Goal: Task Accomplishment & Management: Manage account settings

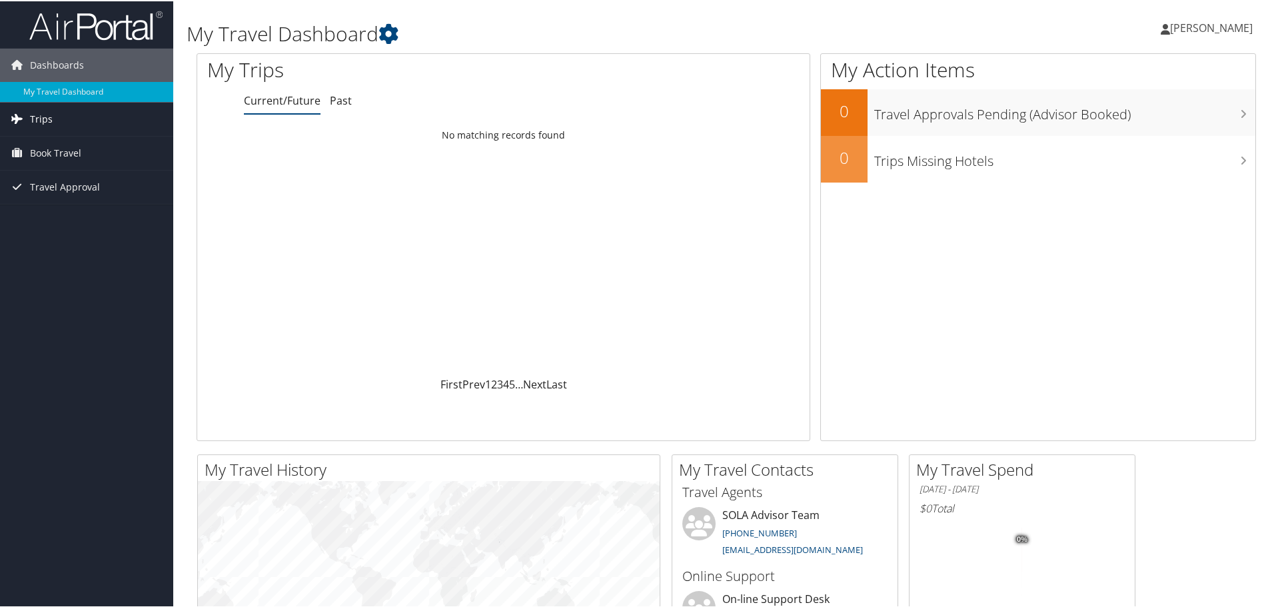
click at [39, 121] on span "Trips" at bounding box center [41, 117] width 23 height 33
click at [77, 147] on link "Current/Future Trips" at bounding box center [86, 145] width 173 height 20
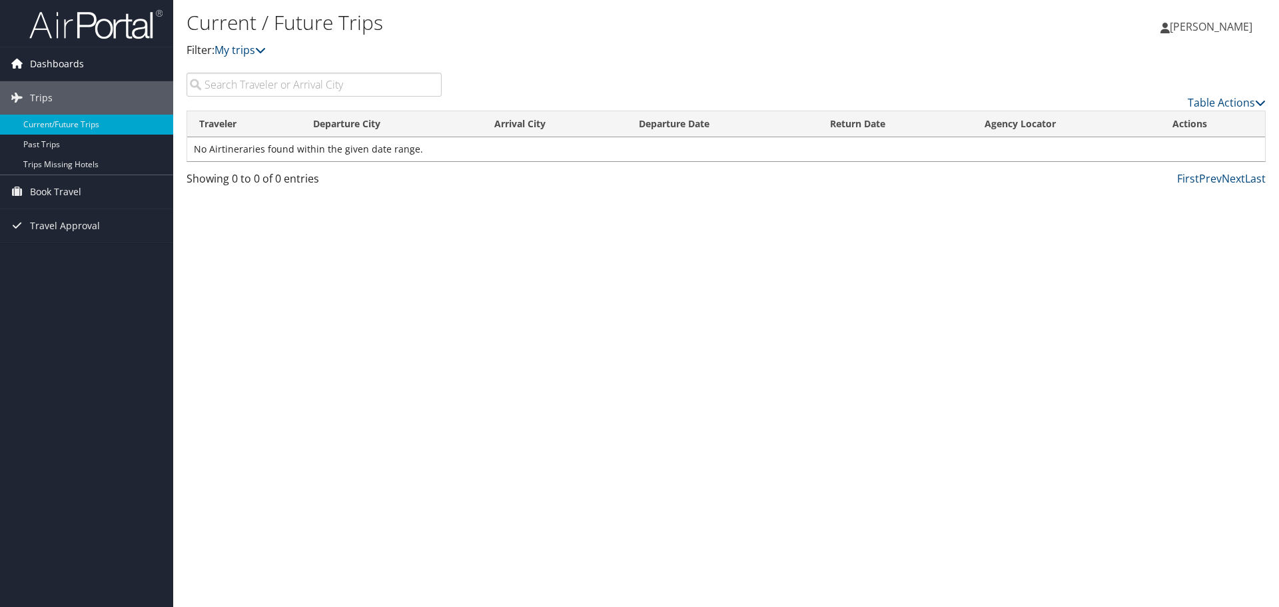
click at [72, 71] on span "Dashboards" at bounding box center [57, 63] width 54 height 33
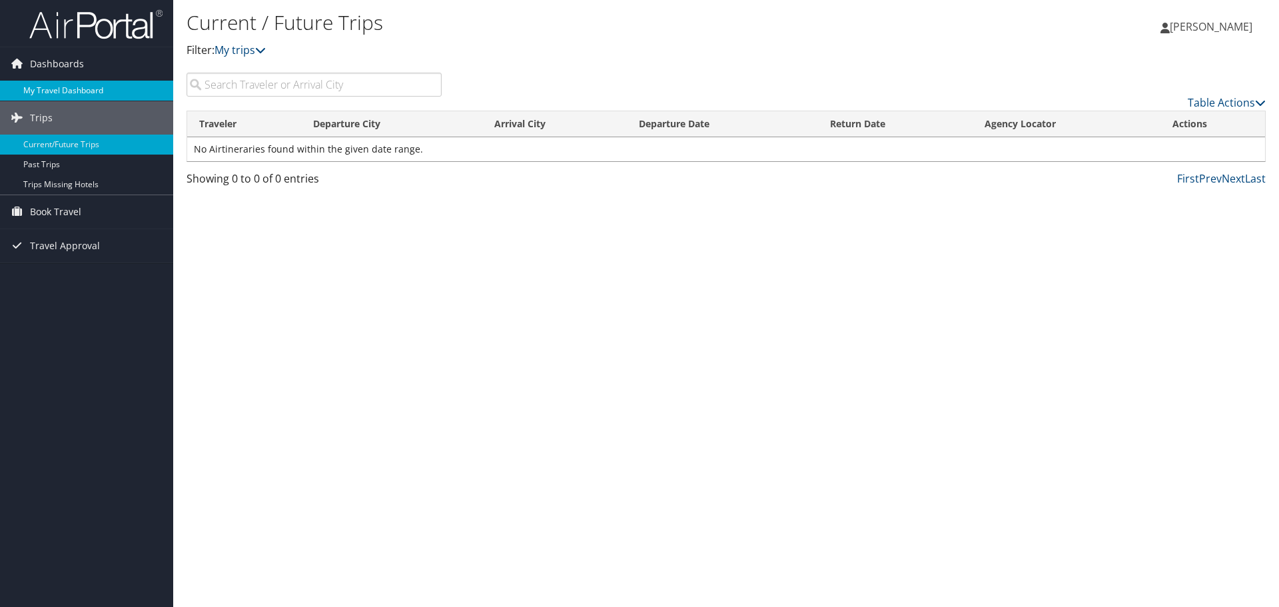
click at [69, 88] on link "My Travel Dashboard" at bounding box center [86, 91] width 173 height 20
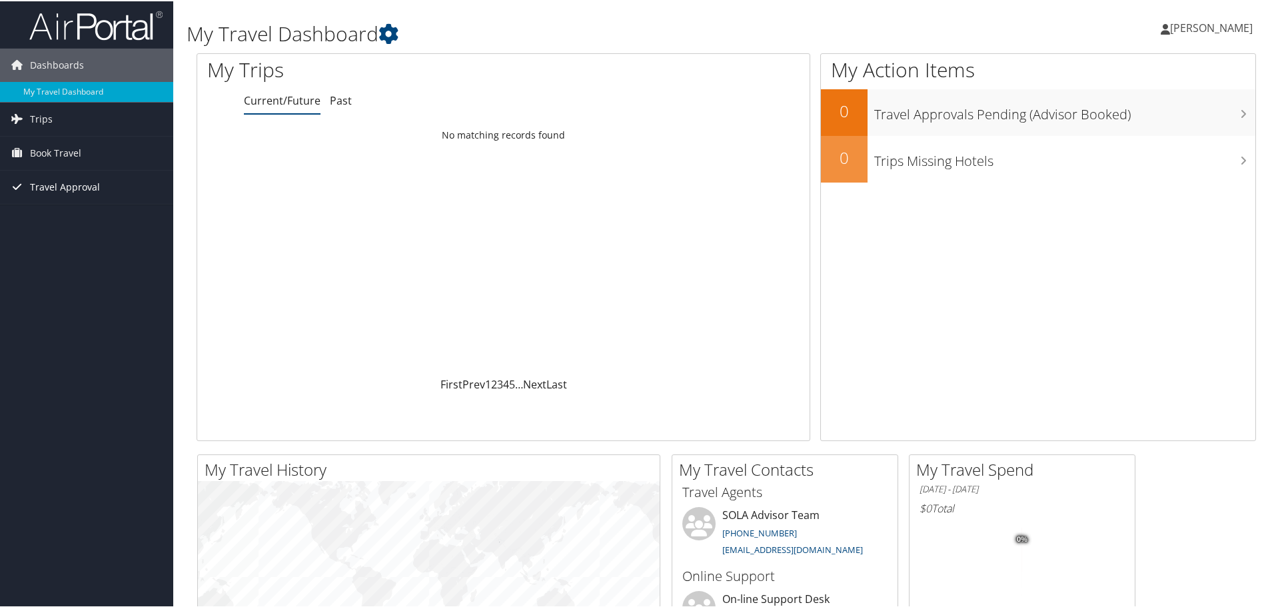
click at [76, 189] on span "Travel Approval" at bounding box center [65, 185] width 70 height 33
click at [46, 241] on link "Approved Trips" at bounding box center [86, 233] width 173 height 20
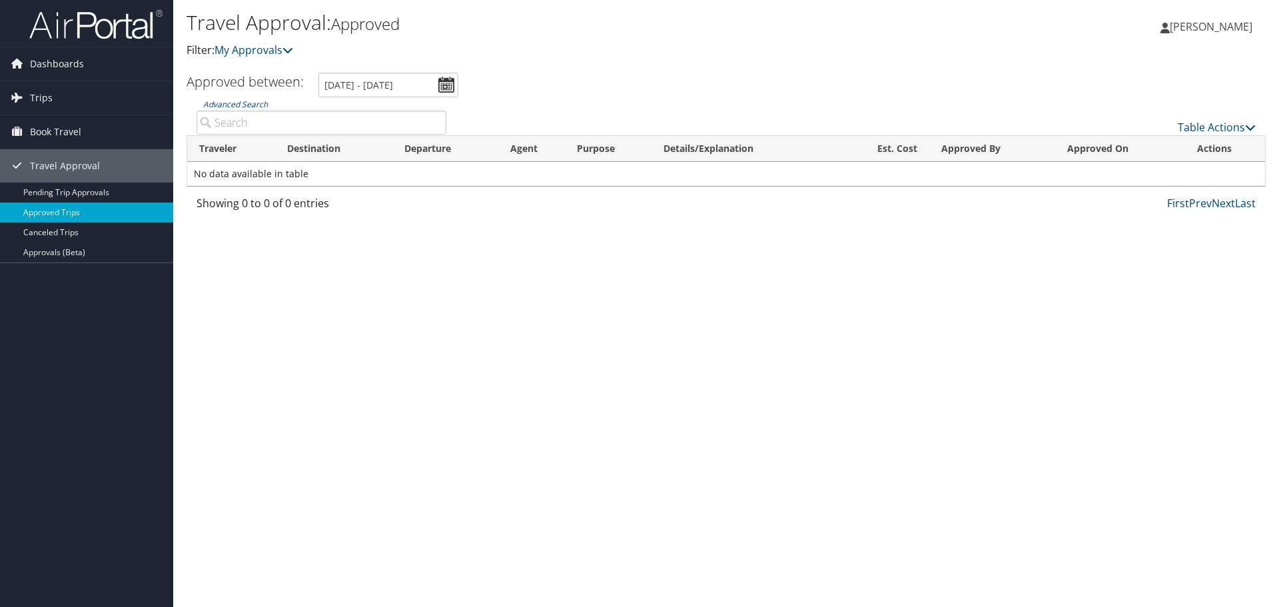
click at [1227, 26] on span "[PERSON_NAME]" at bounding box center [1211, 26] width 83 height 15
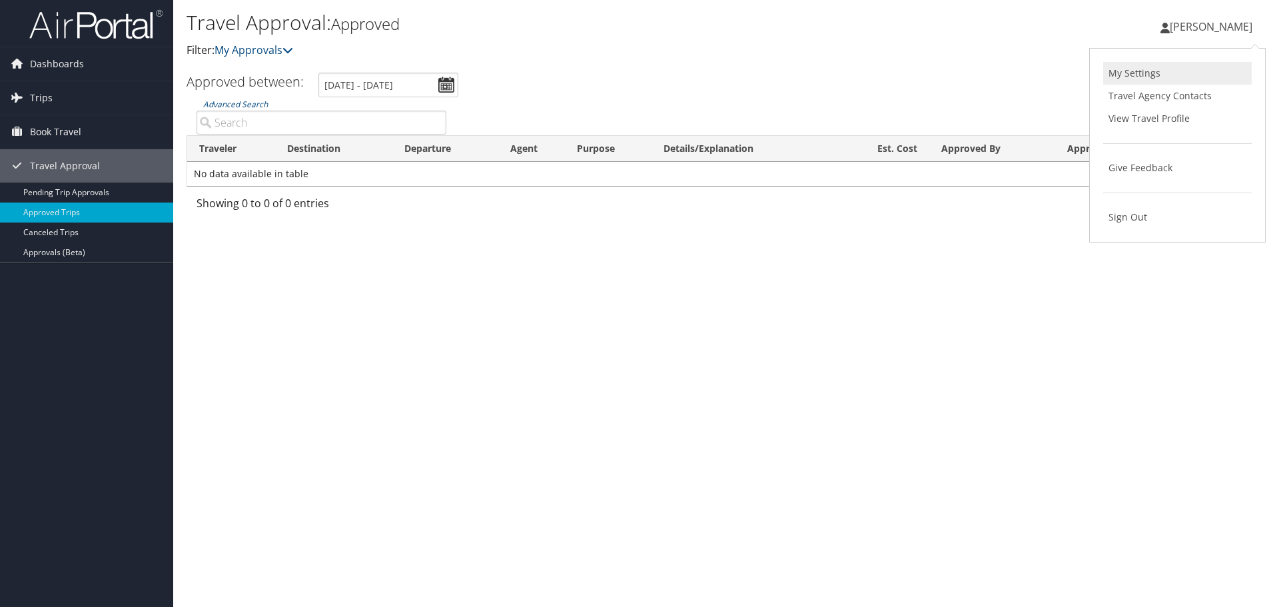
click at [1151, 75] on link "My Settings" at bounding box center [1177, 73] width 149 height 23
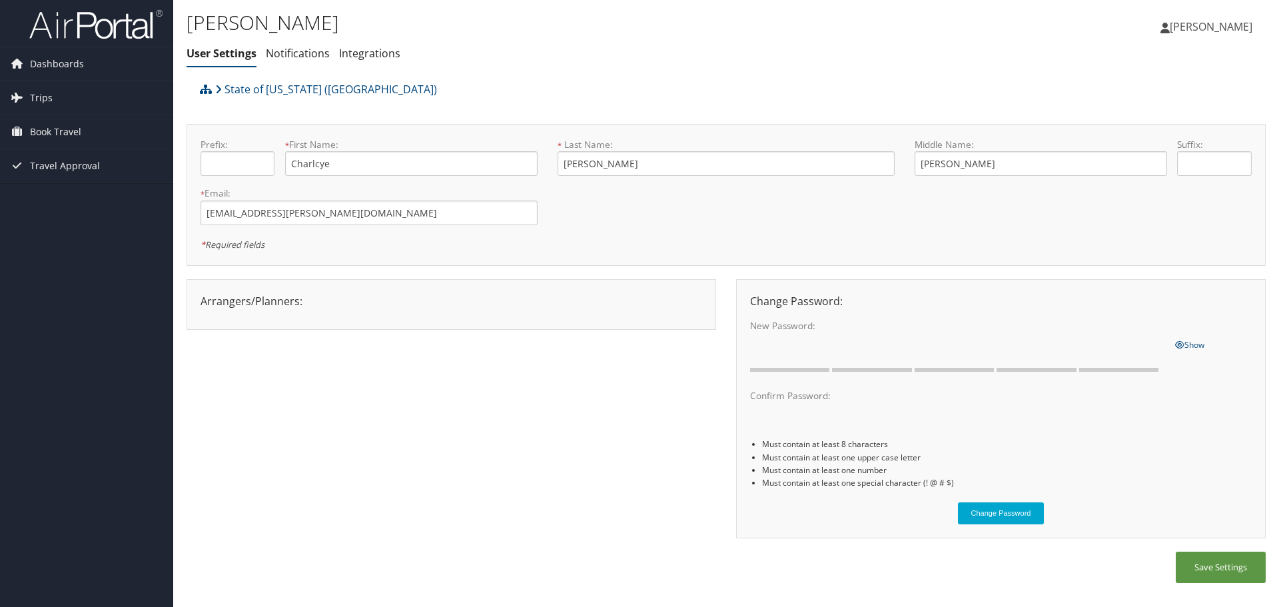
click at [1199, 23] on span "[PERSON_NAME]" at bounding box center [1211, 26] width 83 height 15
click at [1165, 117] on link "View Travel Profile" at bounding box center [1177, 118] width 149 height 23
click at [38, 69] on span "Dashboards" at bounding box center [57, 63] width 54 height 33
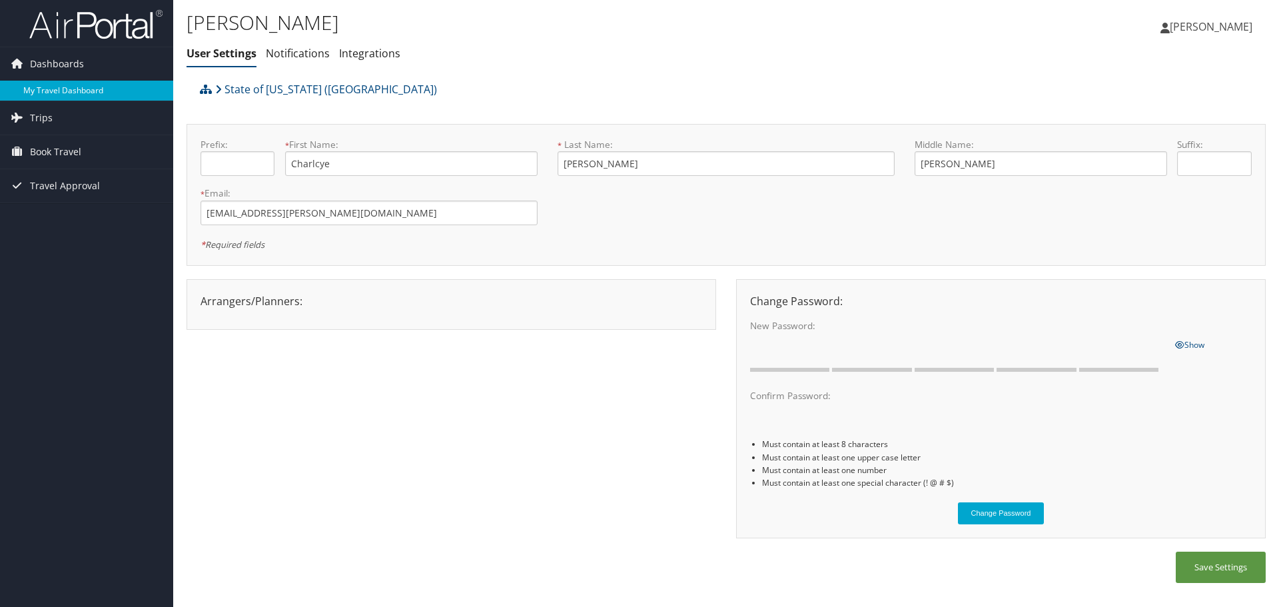
click at [32, 93] on link "My Travel Dashboard" at bounding box center [86, 91] width 173 height 20
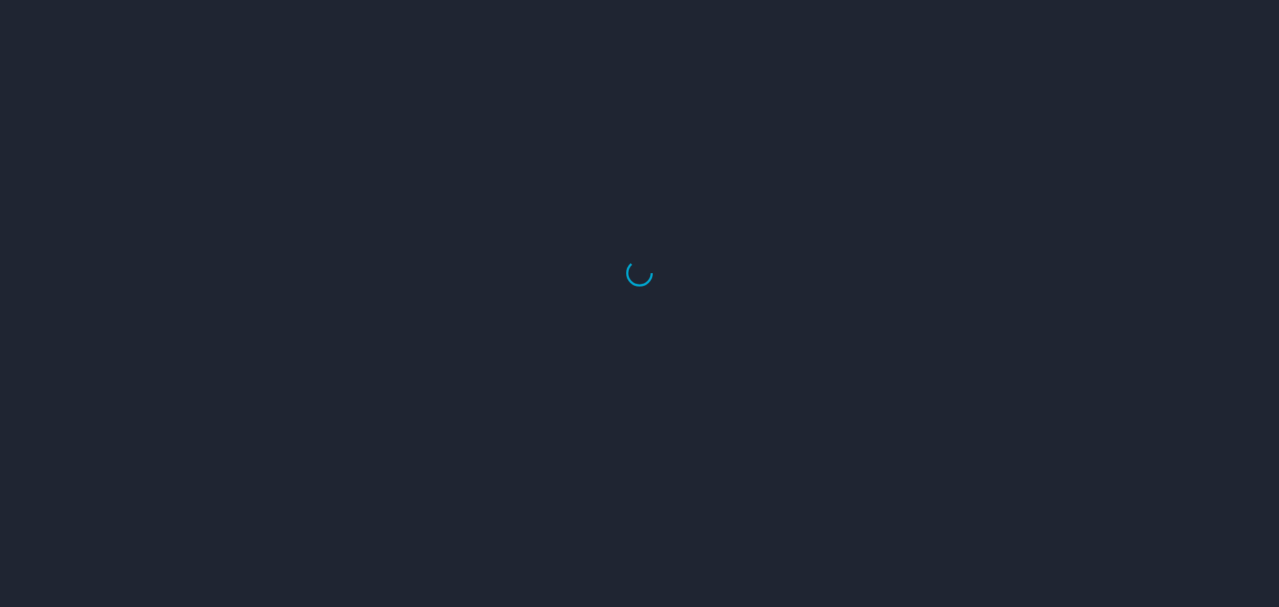
select select "US"
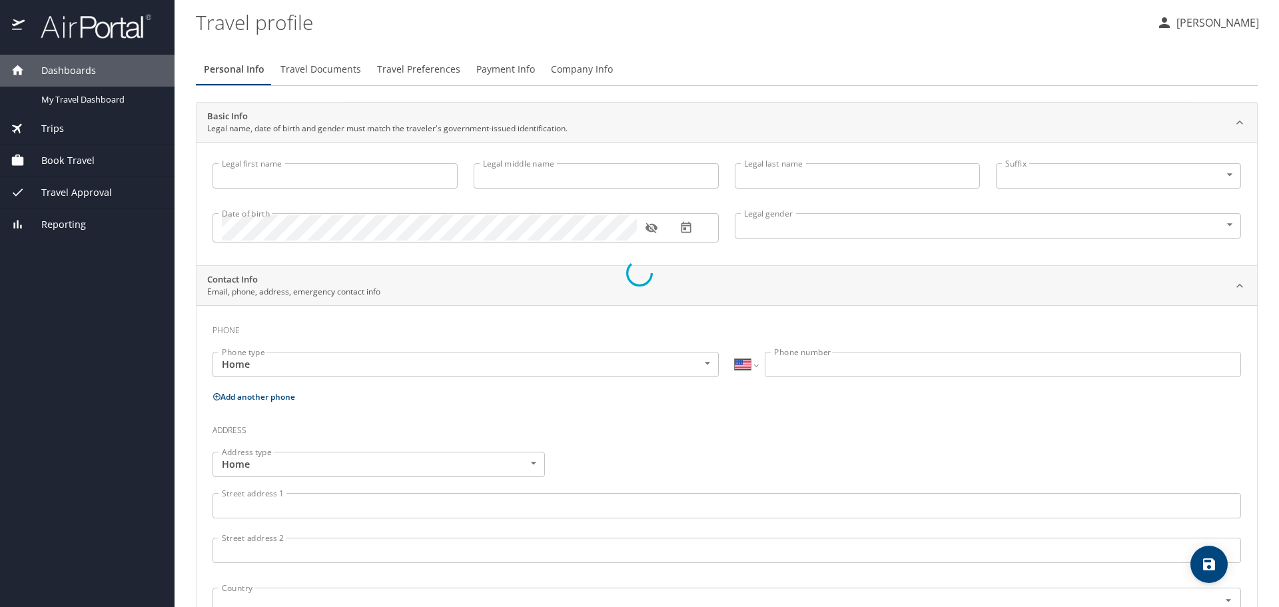
type input "Charlcye"
type input "[PERSON_NAME]"
type input "Female"
select select "US"
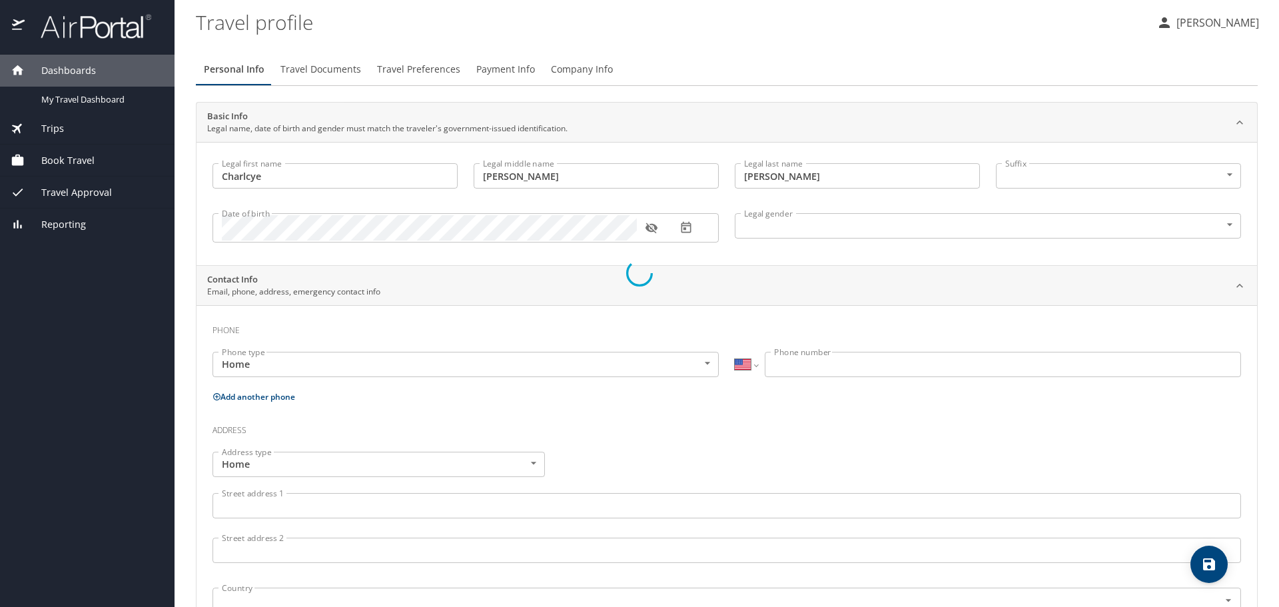
select select "US"
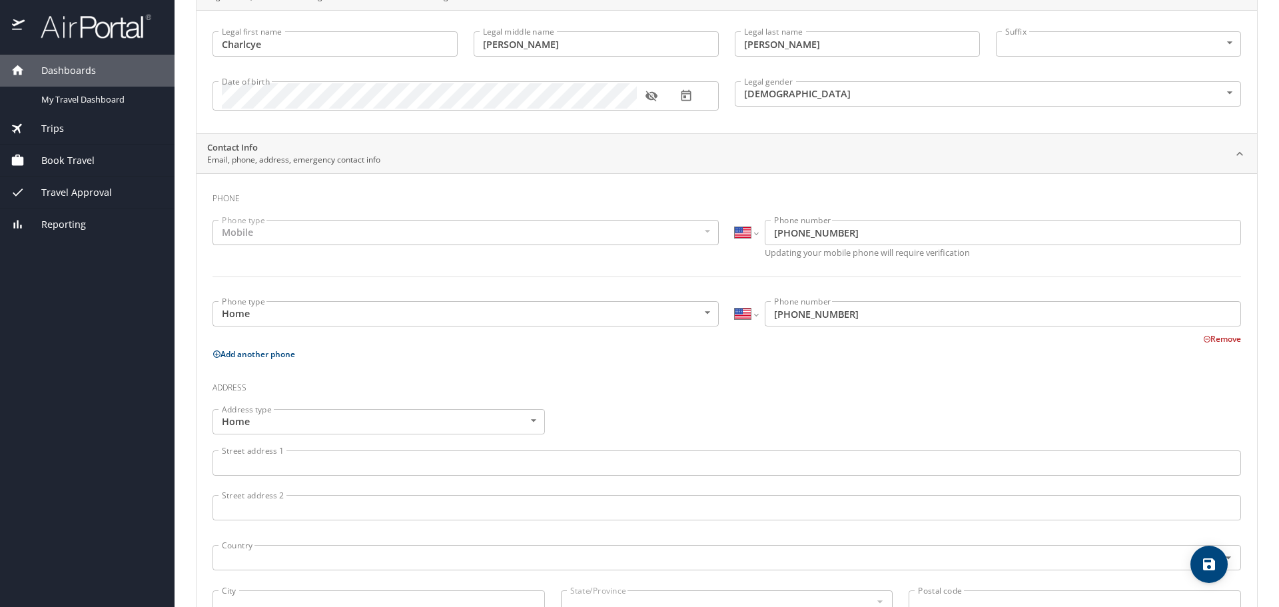
scroll to position [133, 0]
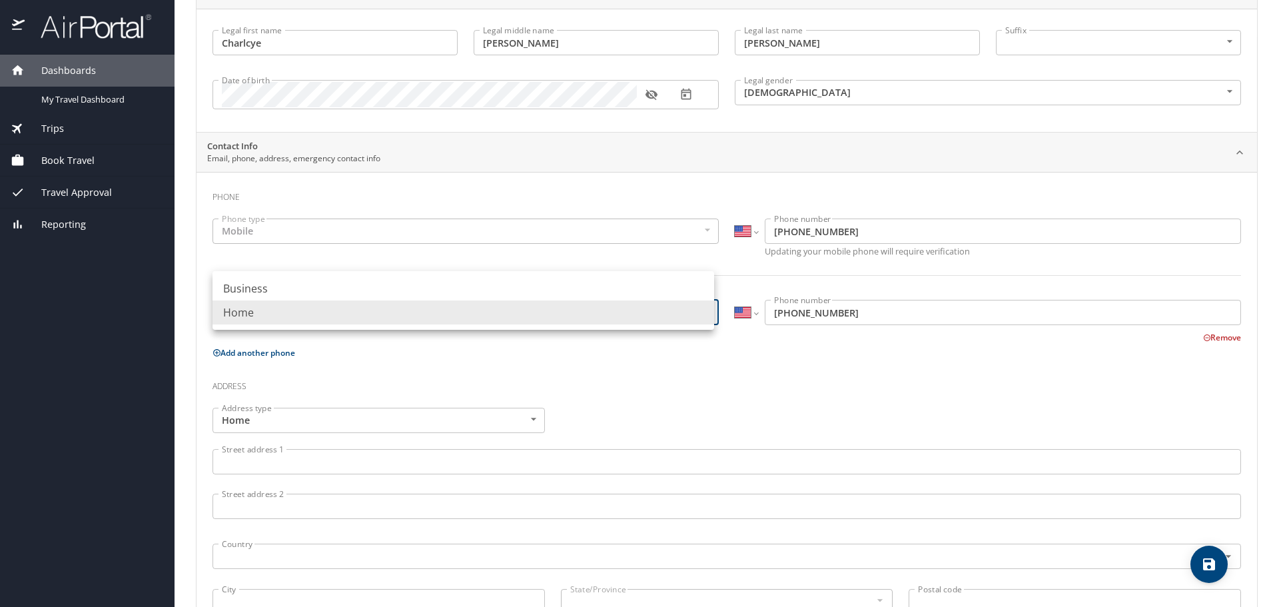
click at [706, 310] on body "Dashboards My Travel Dashboard Trips Current / Future Trips Past Trips Trips Mi…" at bounding box center [639, 303] width 1279 height 607
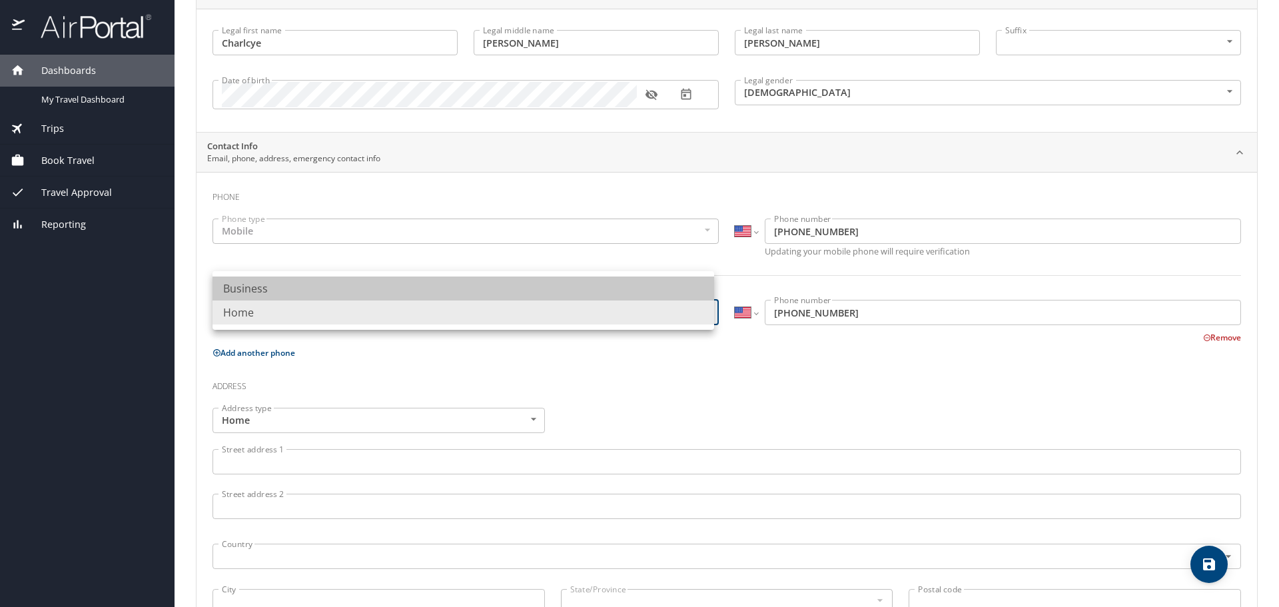
click at [685, 287] on li "Business" at bounding box center [464, 289] width 502 height 24
type input "Business"
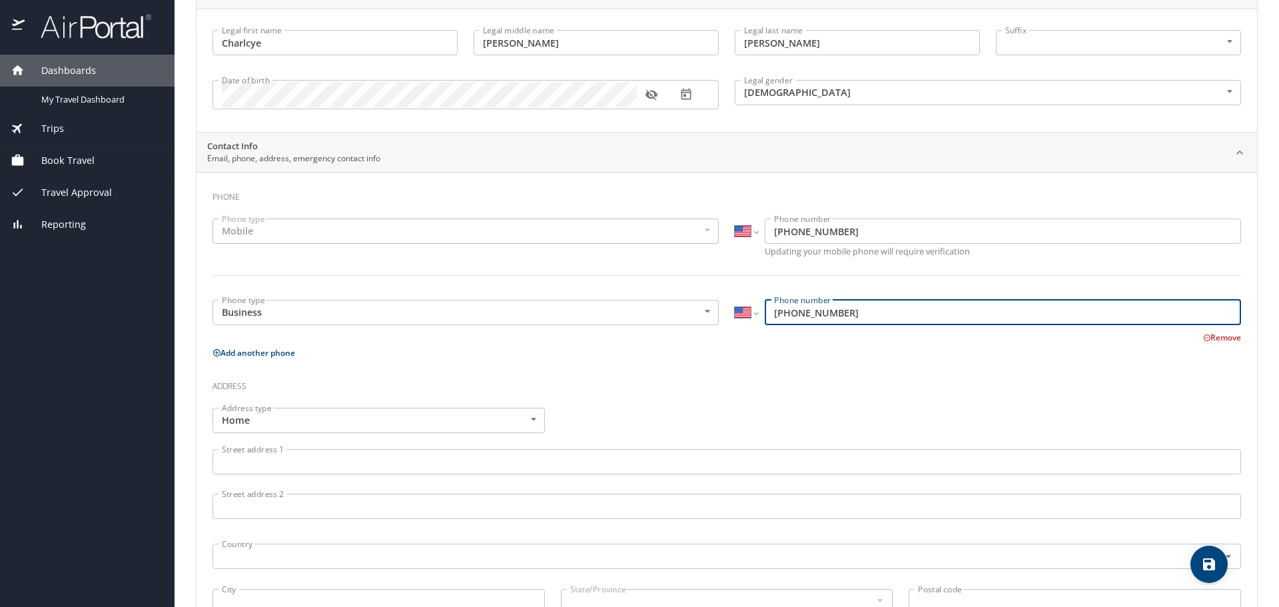
click at [862, 314] on input "(337) 222-8570" at bounding box center [1003, 312] width 476 height 25
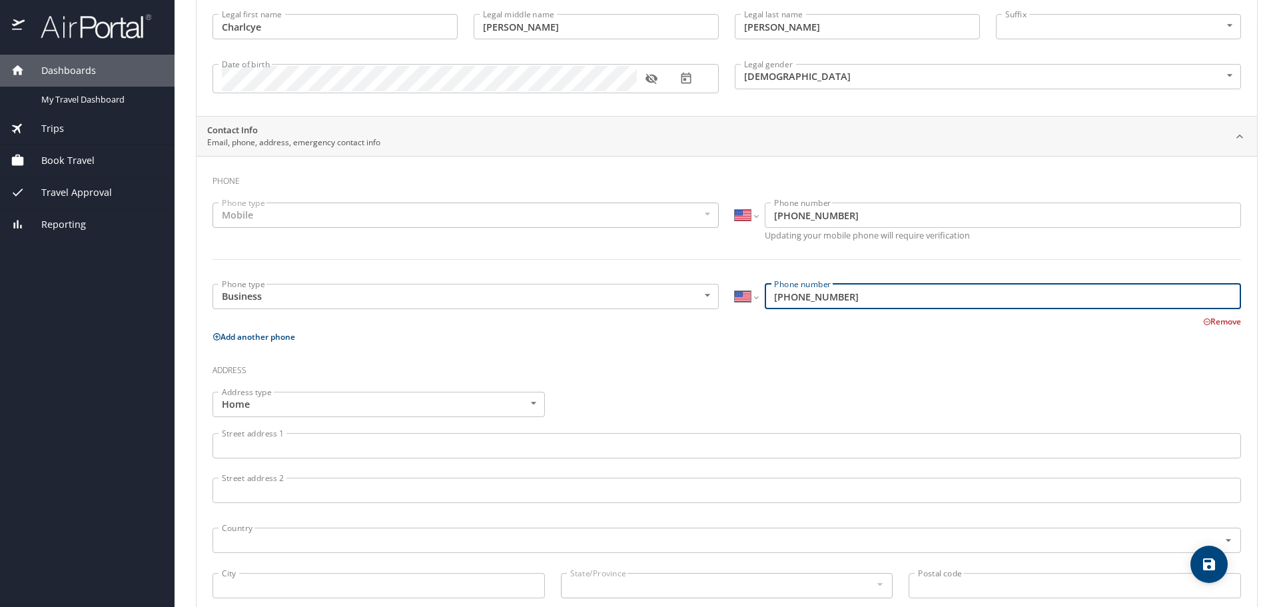
scroll to position [63, 0]
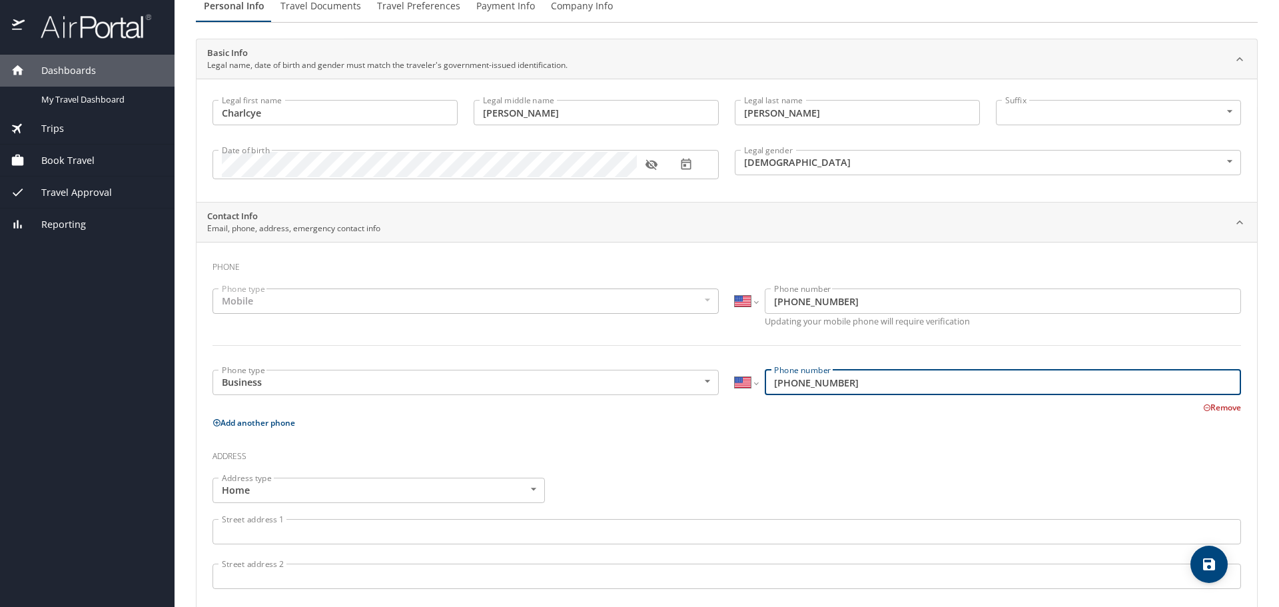
type input "(337) 475-5079"
click at [1211, 568] on icon "save" at bounding box center [1209, 564] width 12 height 12
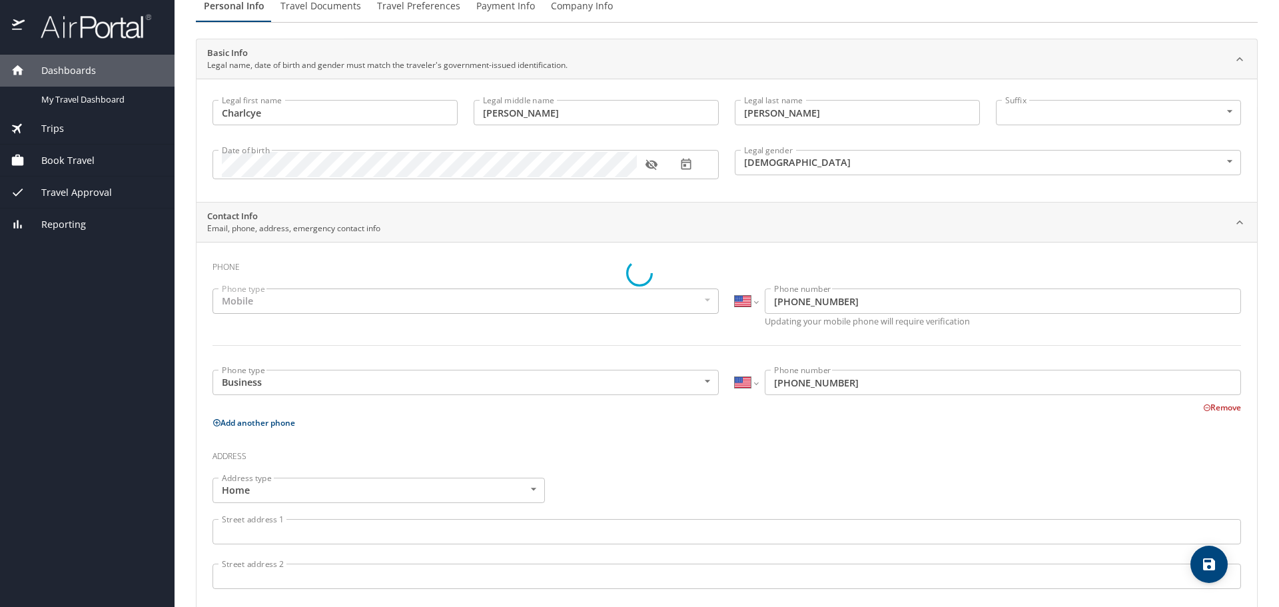
select select "US"
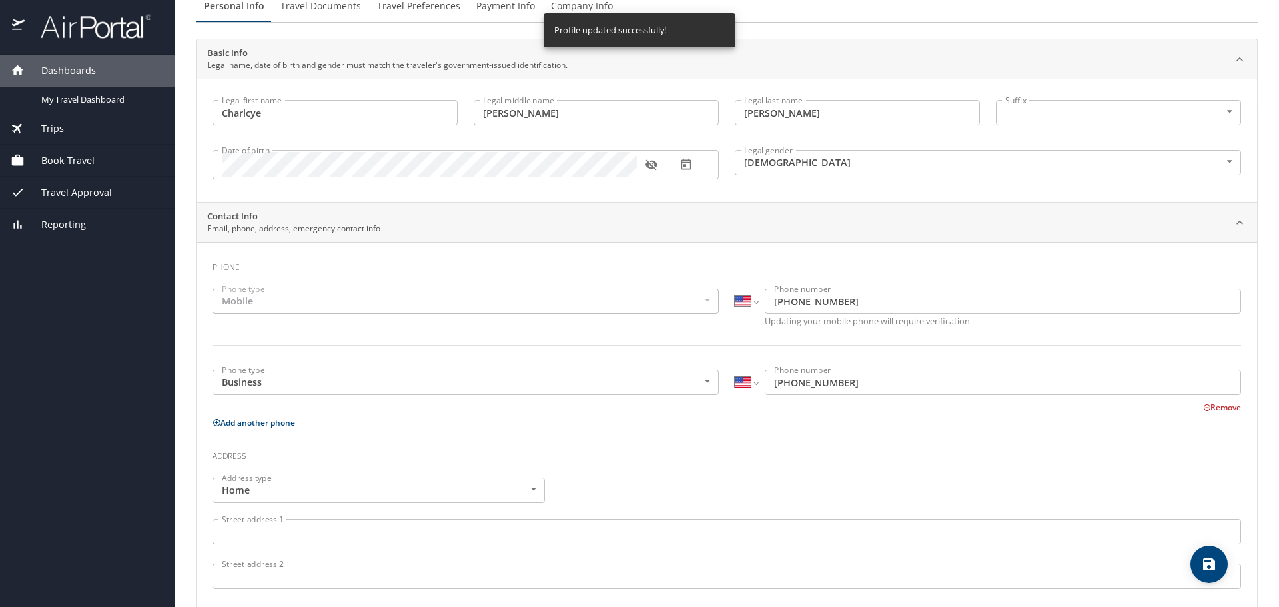
select select "US"
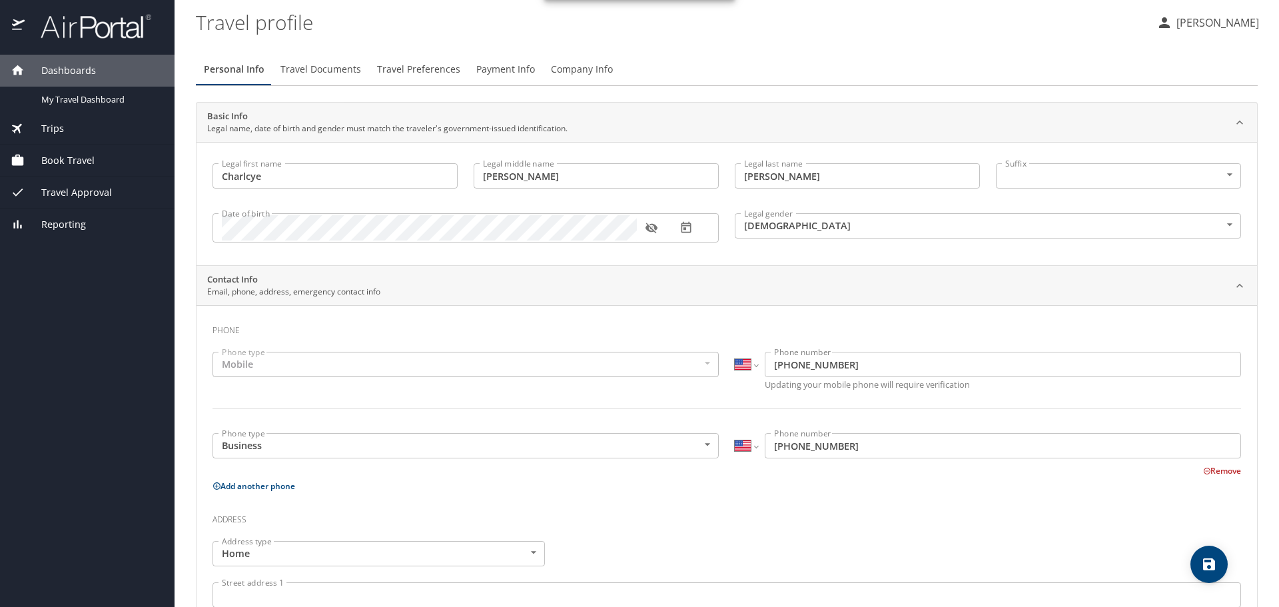
click at [303, 66] on span "Travel Documents" at bounding box center [321, 69] width 81 height 17
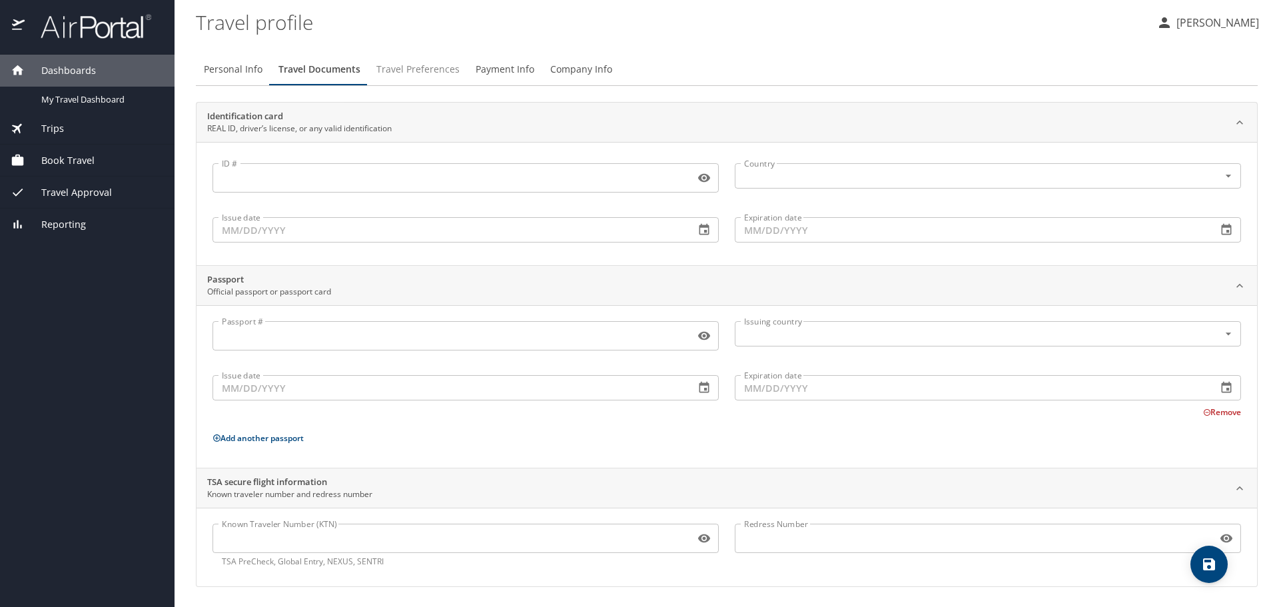
click at [407, 69] on span "Travel Preferences" at bounding box center [417, 69] width 83 height 17
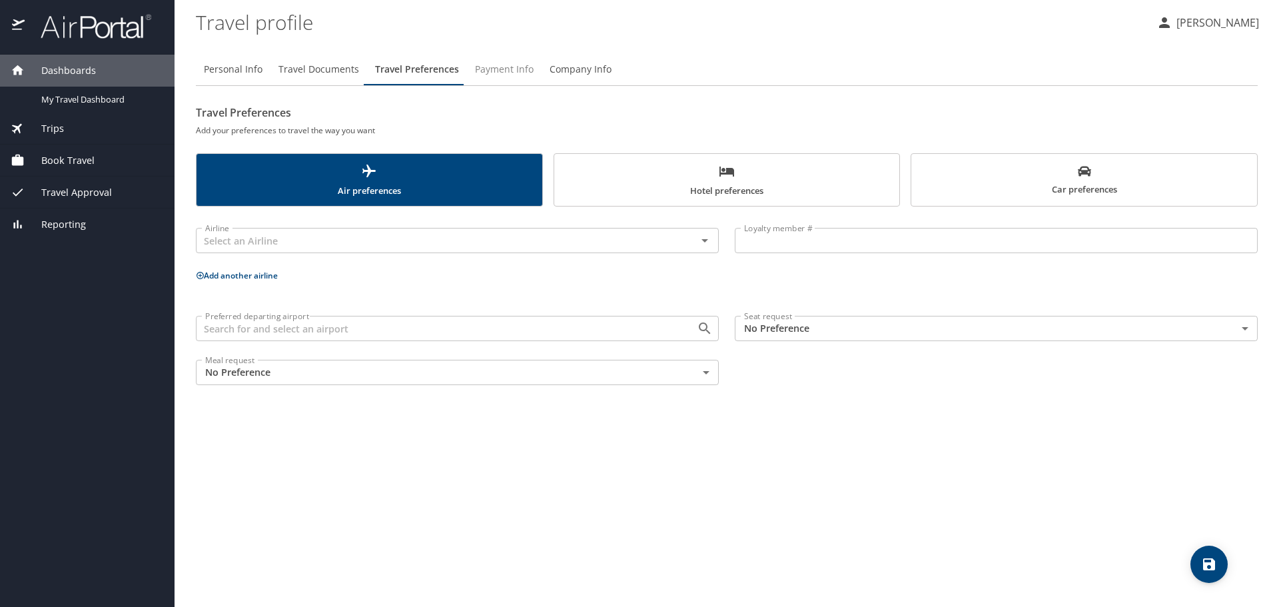
click at [506, 71] on span "Payment Info" at bounding box center [504, 69] width 59 height 17
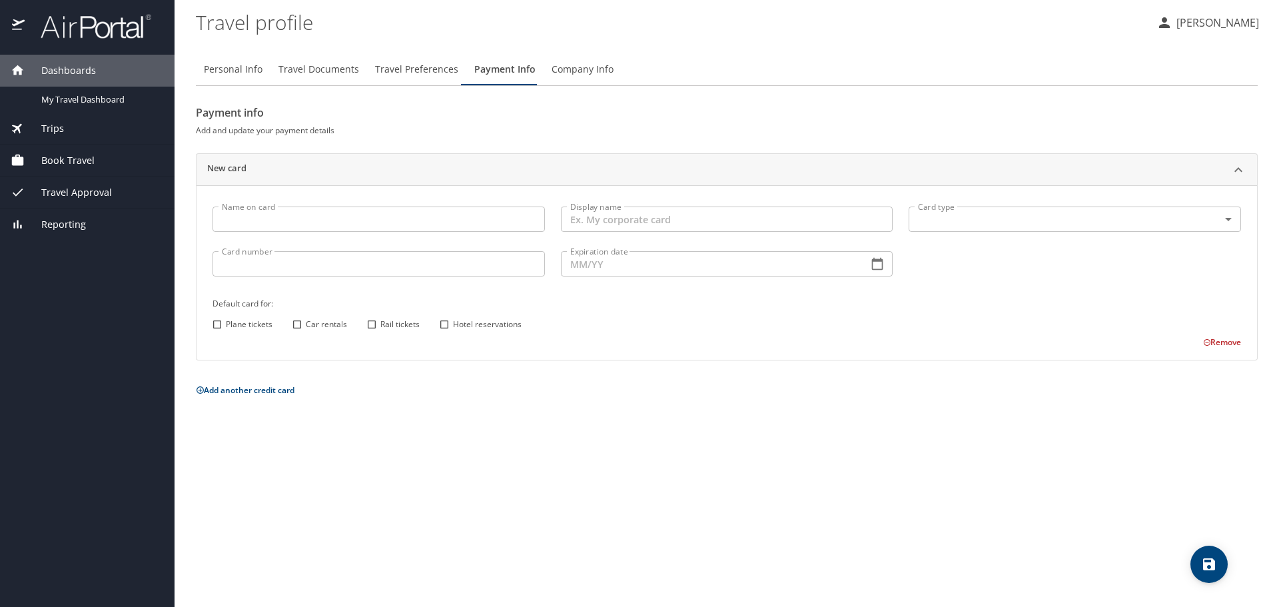
click at [575, 61] on span "Company Info" at bounding box center [583, 69] width 62 height 17
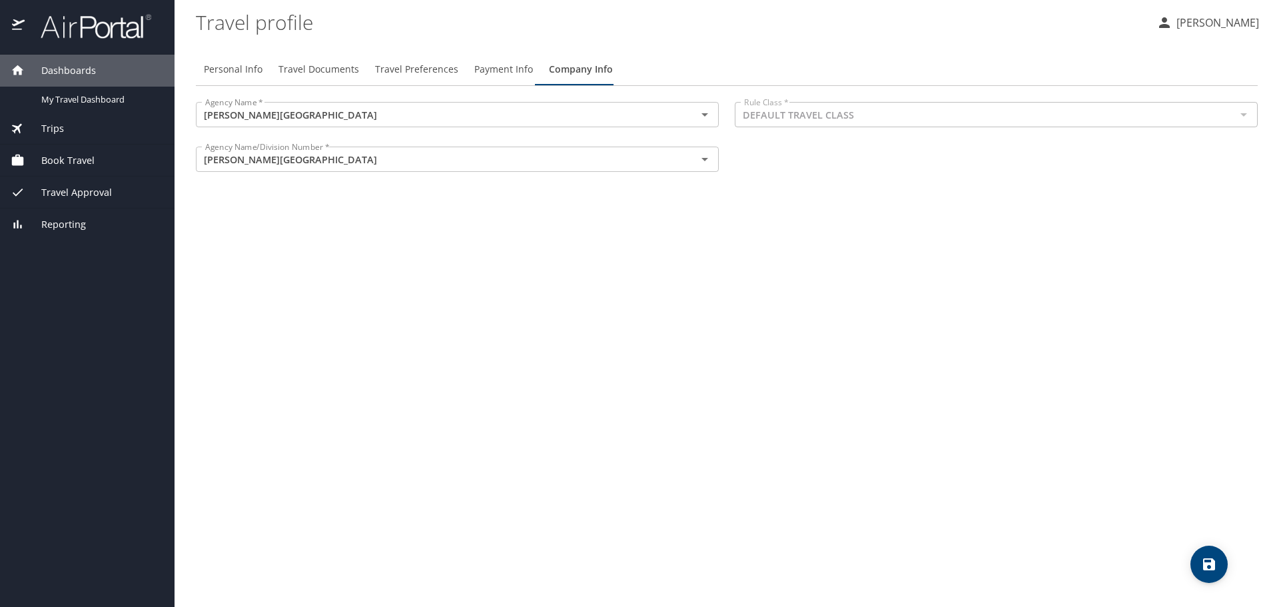
click at [65, 227] on span "Reporting" at bounding box center [55, 224] width 61 height 15
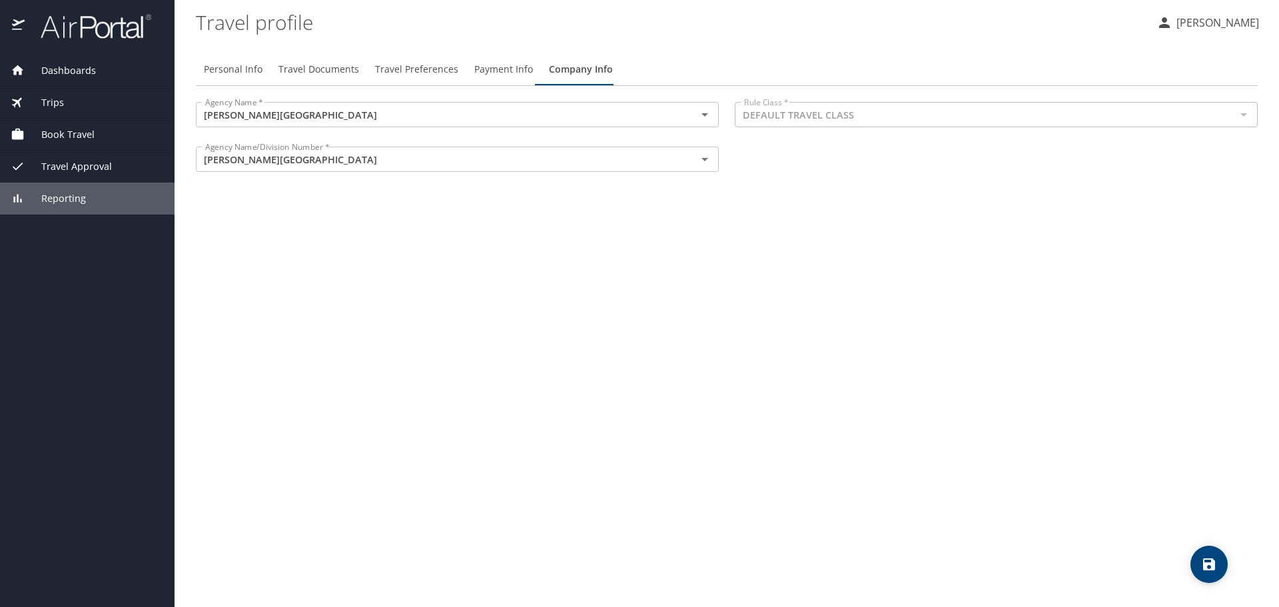
click at [41, 203] on span "Reporting" at bounding box center [55, 198] width 61 height 15
click at [61, 165] on span "Travel Approval" at bounding box center [68, 166] width 87 height 15
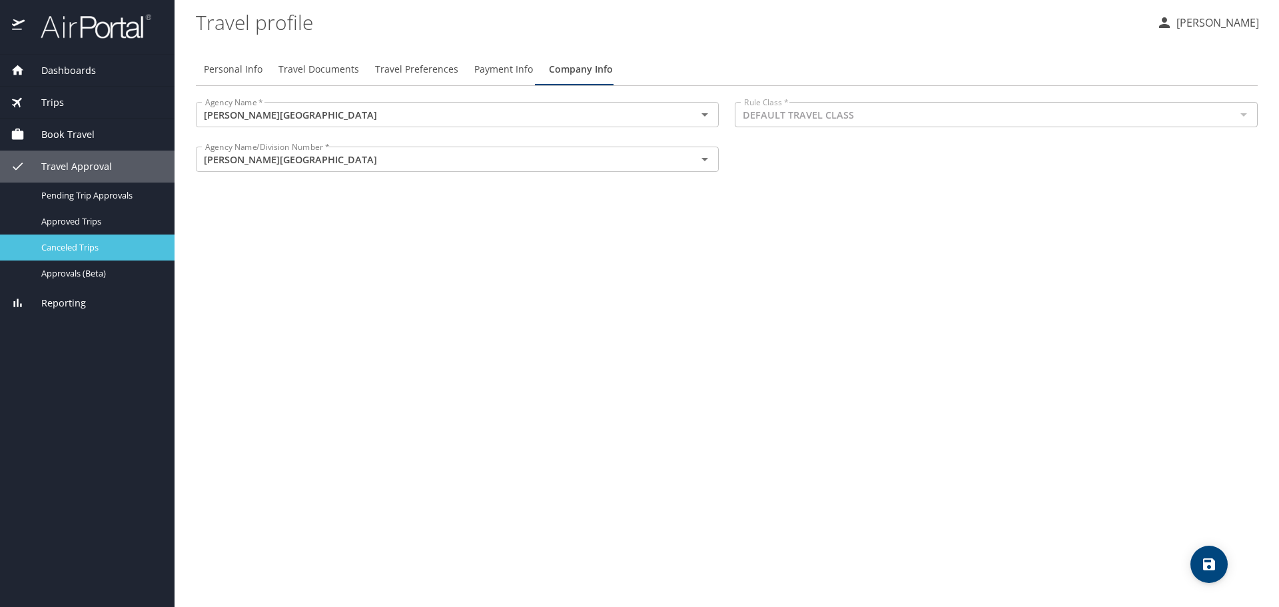
click at [80, 251] on span "Canceled Trips" at bounding box center [99, 247] width 117 height 13
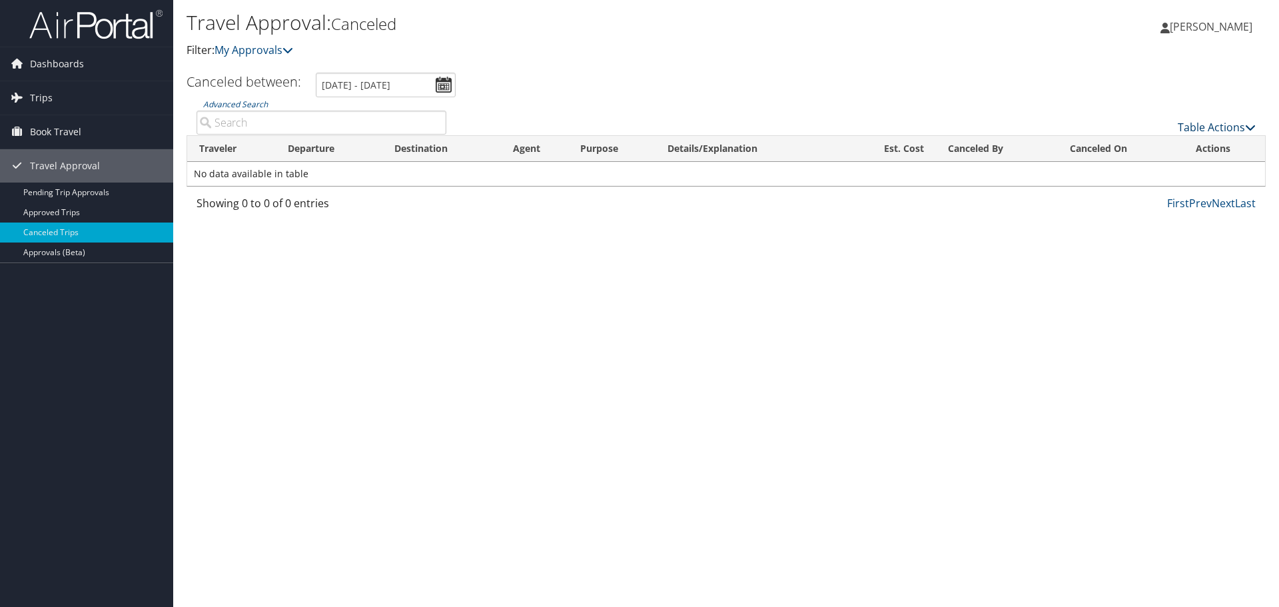
click at [1245, 127] on icon at bounding box center [1250, 127] width 11 height 11
click at [312, 334] on div at bounding box center [639, 303] width 1279 height 607
click at [95, 216] on link "Approved Trips" at bounding box center [86, 213] width 173 height 20
click at [75, 30] on img at bounding box center [95, 24] width 133 height 31
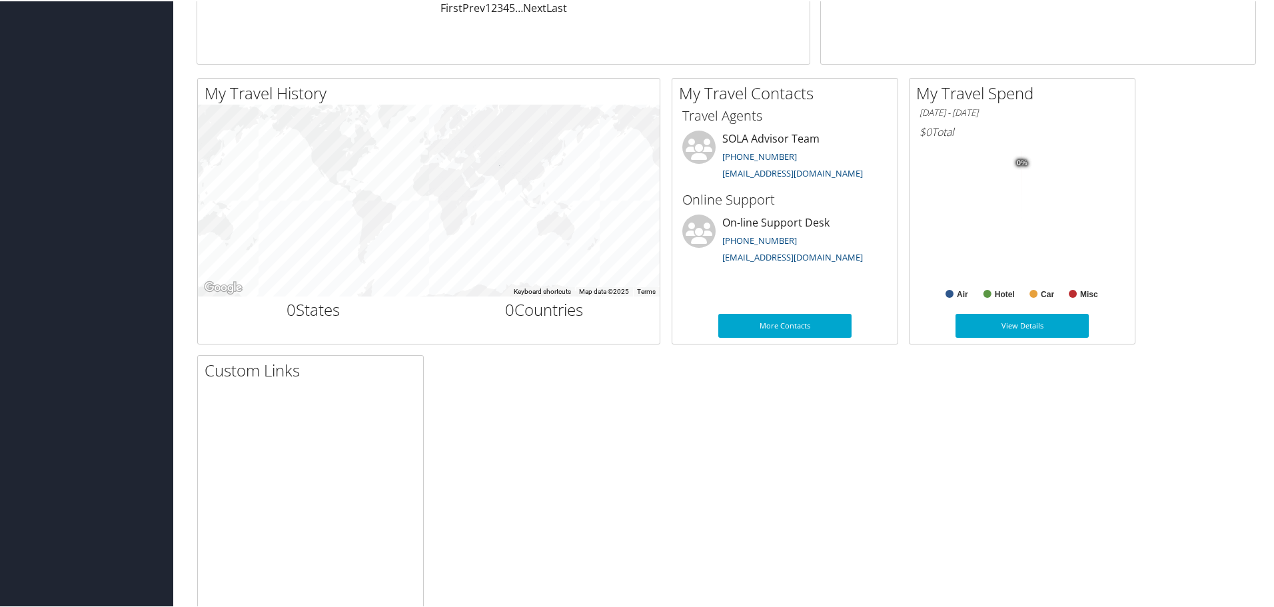
scroll to position [400, 0]
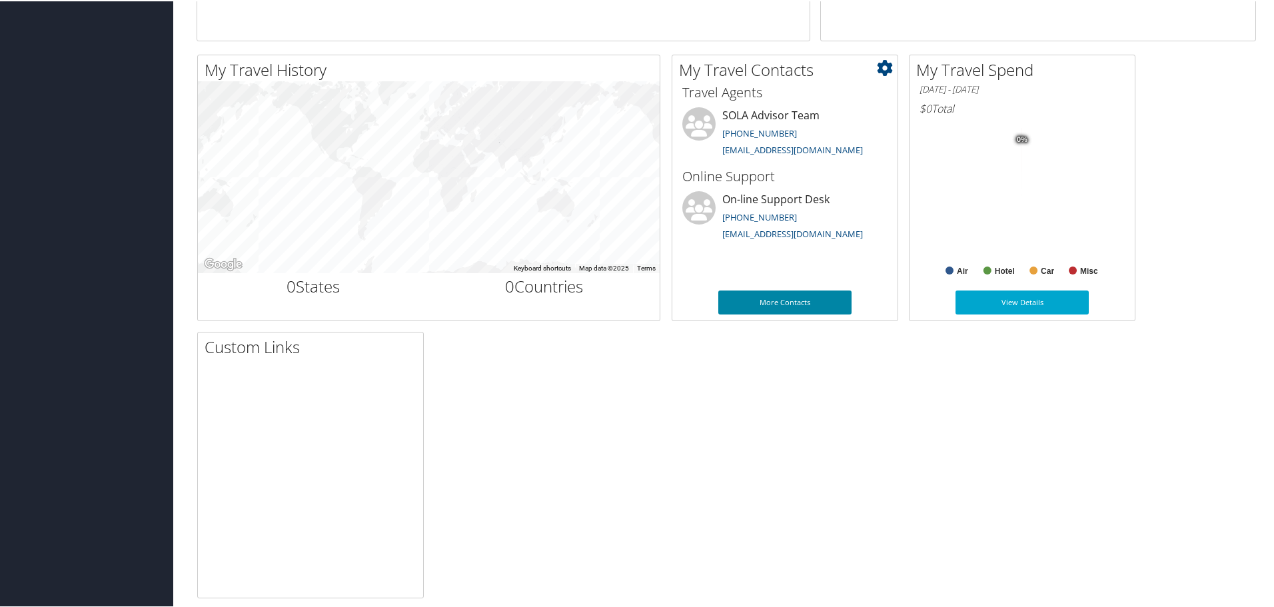
click at [820, 302] on link "More Contacts" at bounding box center [784, 301] width 133 height 24
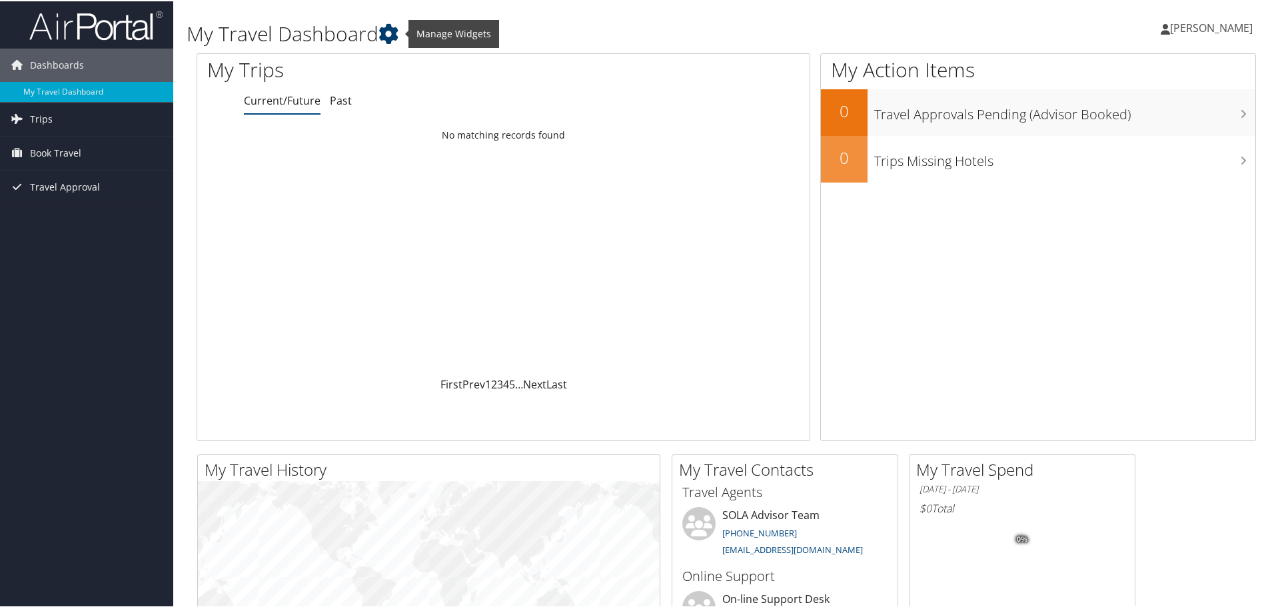
click at [388, 37] on icon at bounding box center [388, 33] width 20 height 20
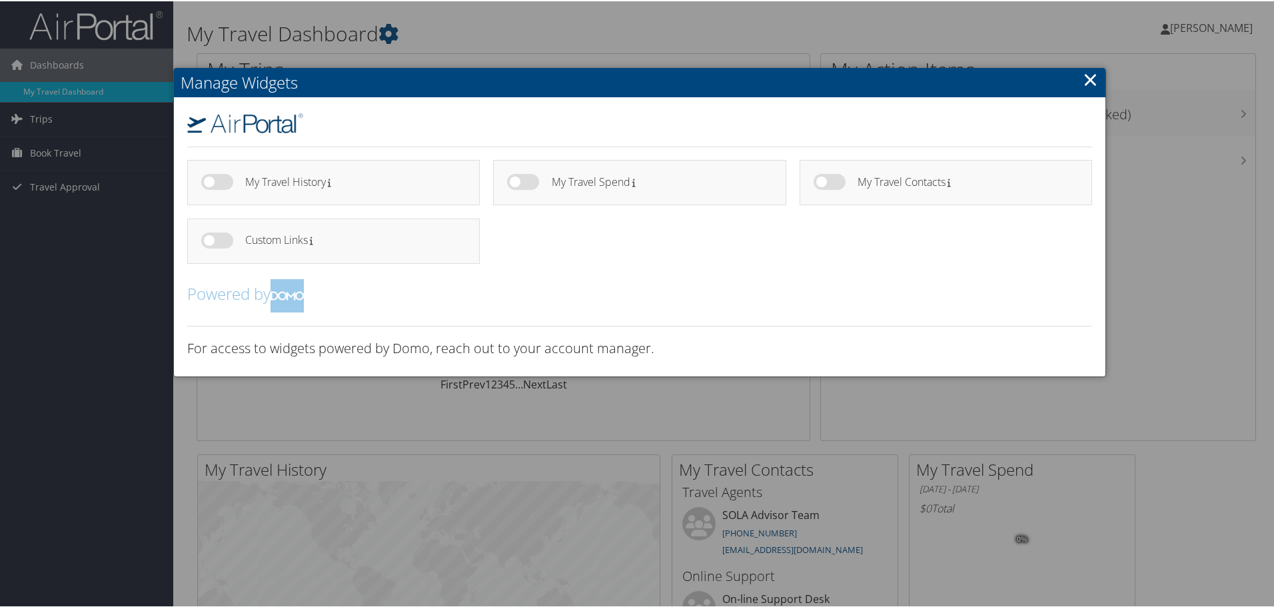
click at [1083, 85] on link "×" at bounding box center [1090, 78] width 15 height 27
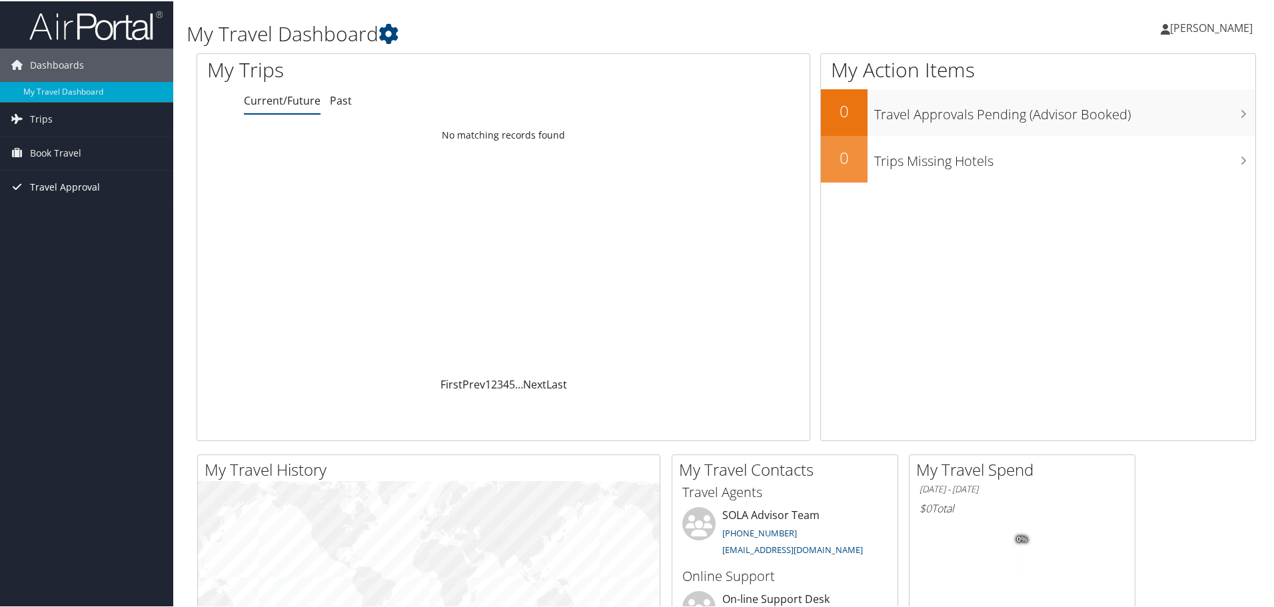
click at [38, 191] on span "Travel Approval" at bounding box center [65, 185] width 70 height 33
click at [39, 275] on link "Approvals (Beta)" at bounding box center [86, 273] width 173 height 20
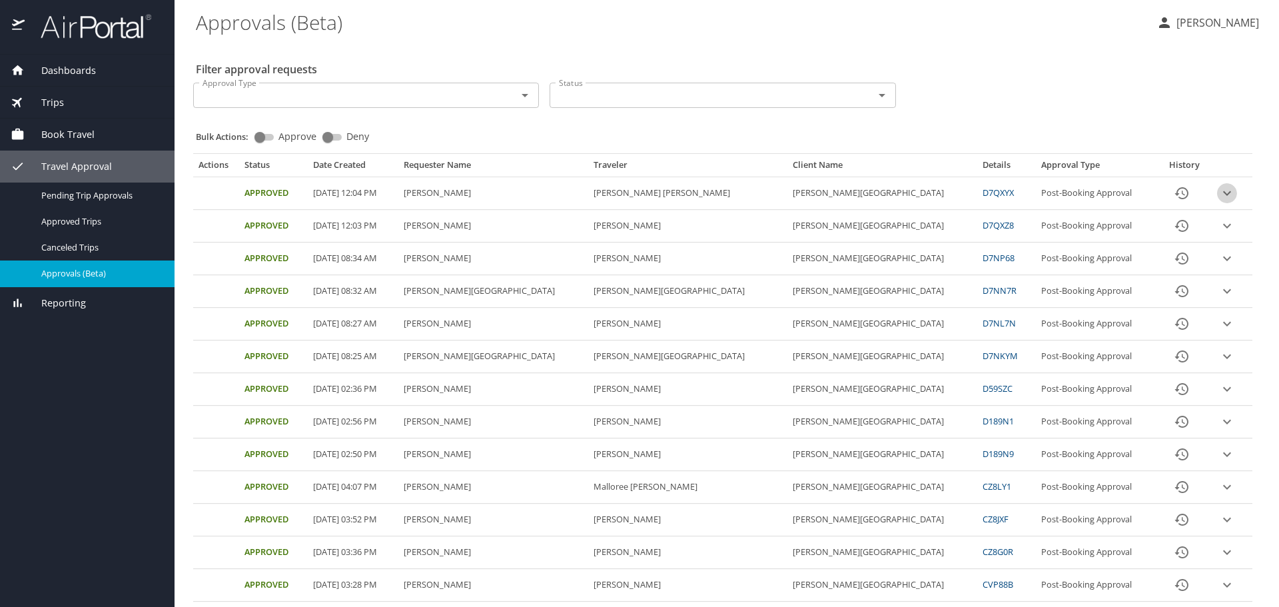
click at [1219, 195] on icon "expand row" at bounding box center [1227, 193] width 16 height 16
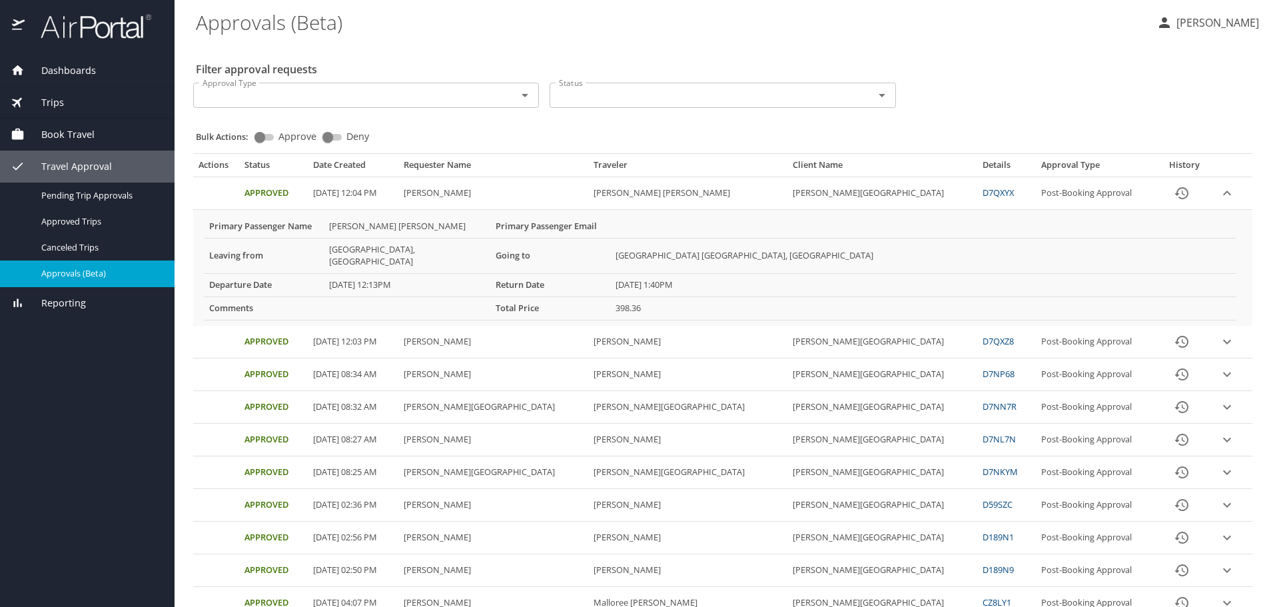
click at [1223, 195] on icon "expand row" at bounding box center [1227, 193] width 8 height 5
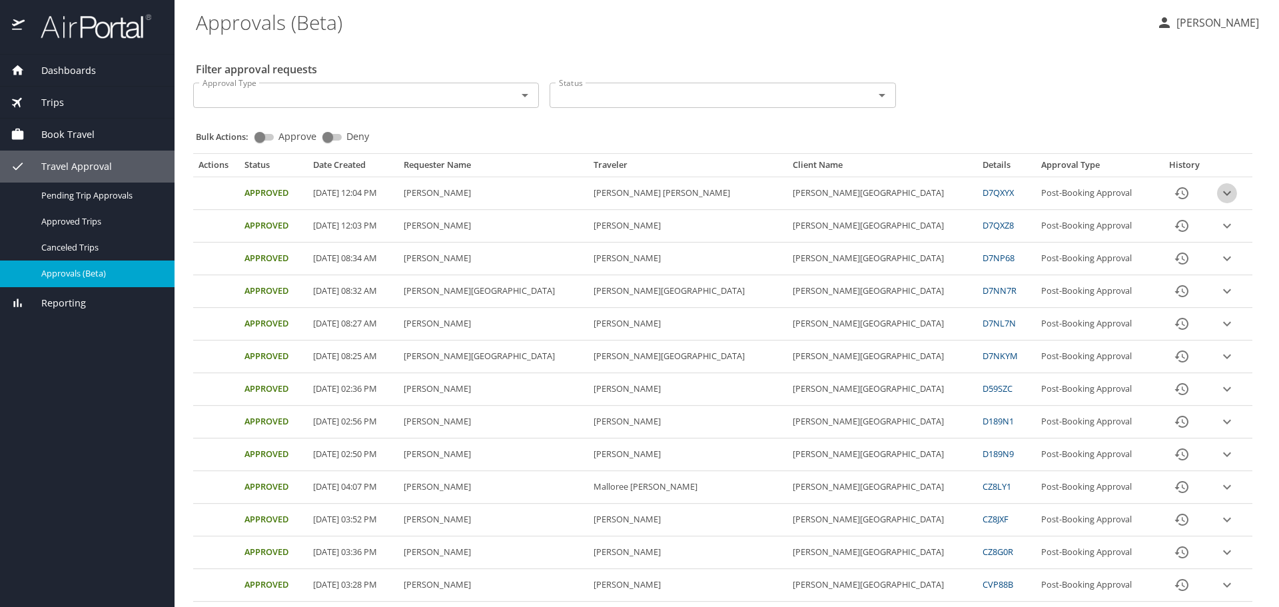
click at [1219, 195] on icon "expand row" at bounding box center [1227, 193] width 16 height 16
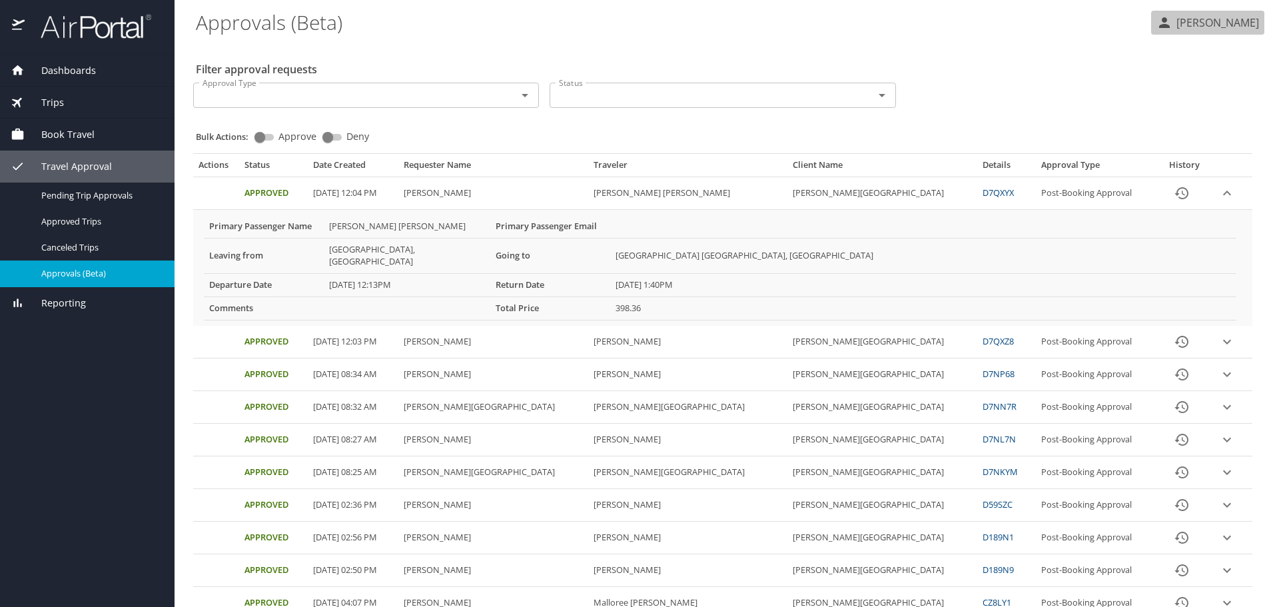
click at [1179, 25] on p "[PERSON_NAME]" at bounding box center [1216, 23] width 87 height 16
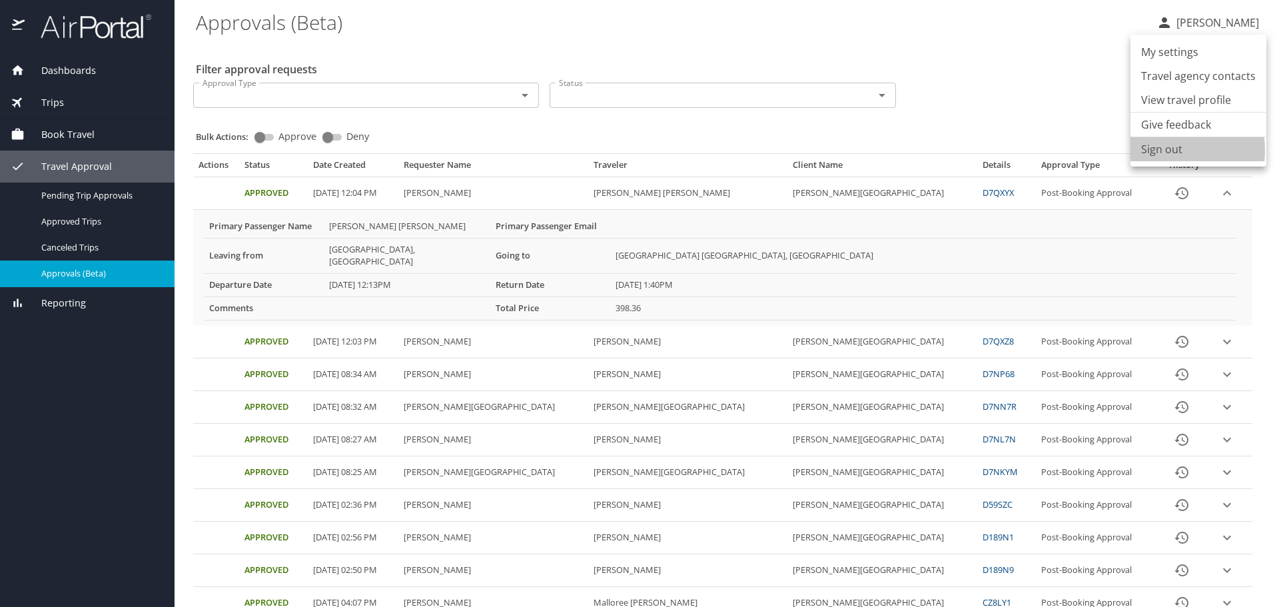
click at [1155, 151] on li "Sign out" at bounding box center [1199, 149] width 136 height 24
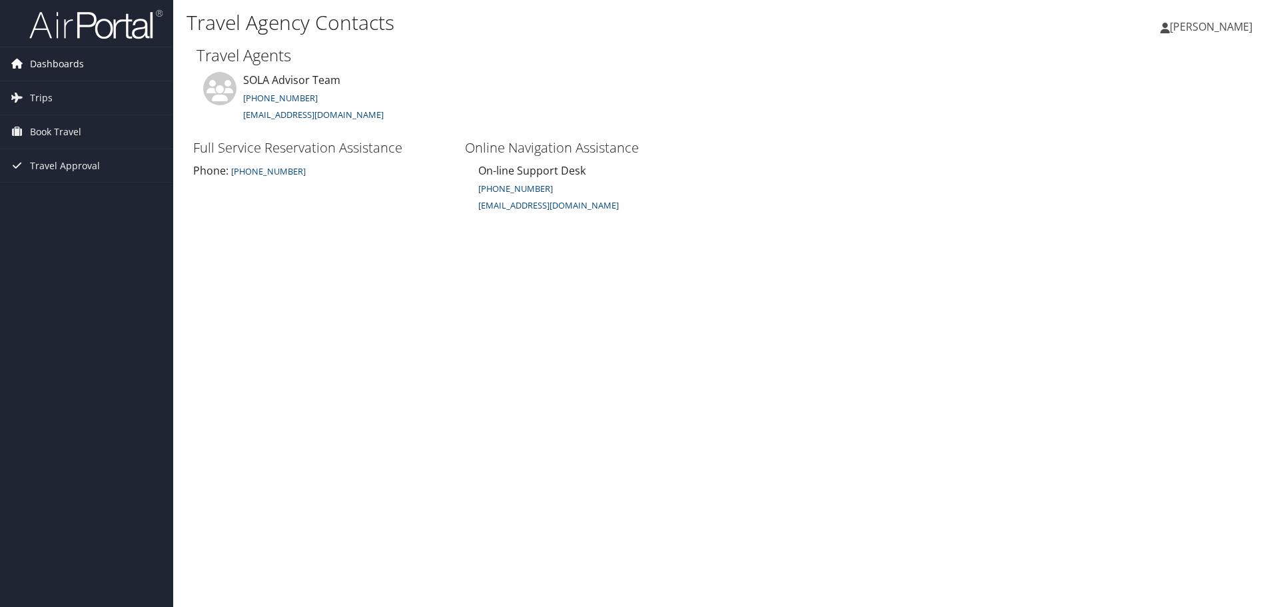
click at [75, 68] on span "Dashboards" at bounding box center [57, 63] width 54 height 33
click at [49, 189] on span "Travel Approval" at bounding box center [65, 185] width 70 height 33
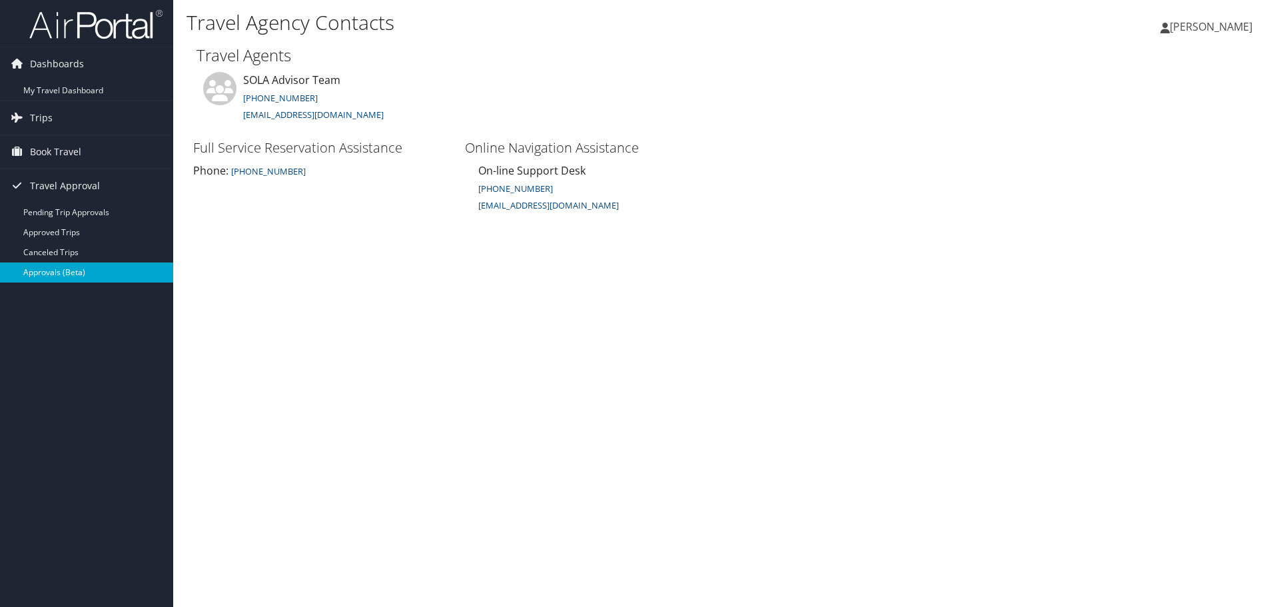
click at [45, 274] on link "Approvals (Beta)" at bounding box center [86, 273] width 173 height 20
